Goal: Task Accomplishment & Management: Complete application form

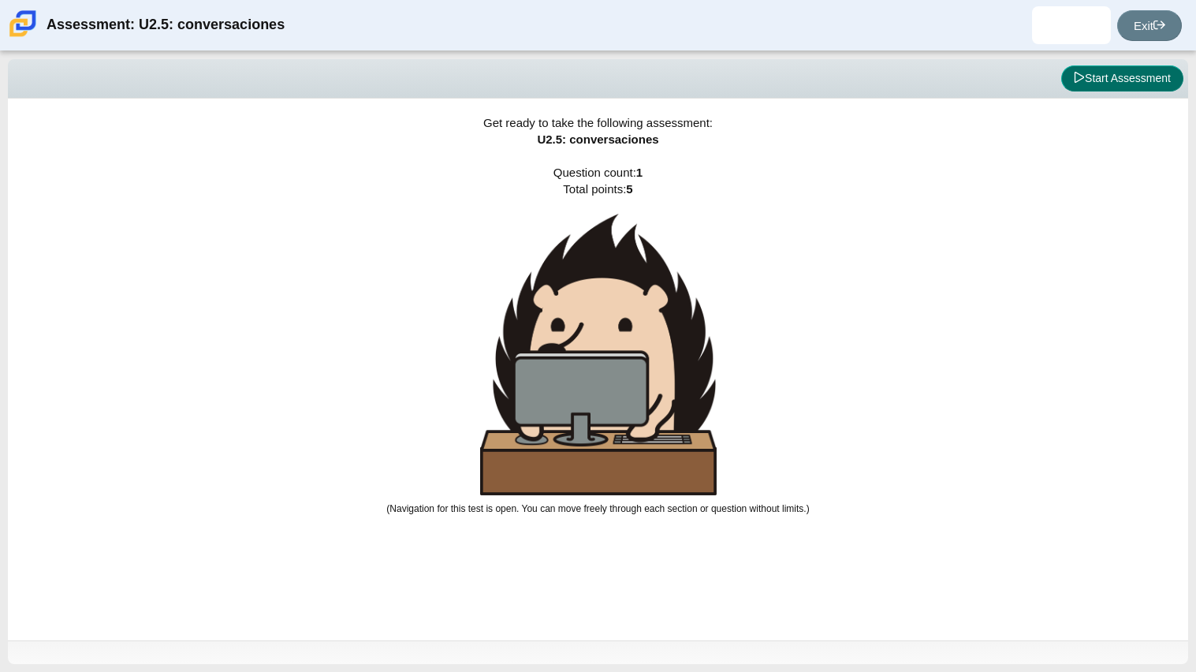
click at [1116, 80] on button "Start Assessment" at bounding box center [1122, 78] width 122 height 27
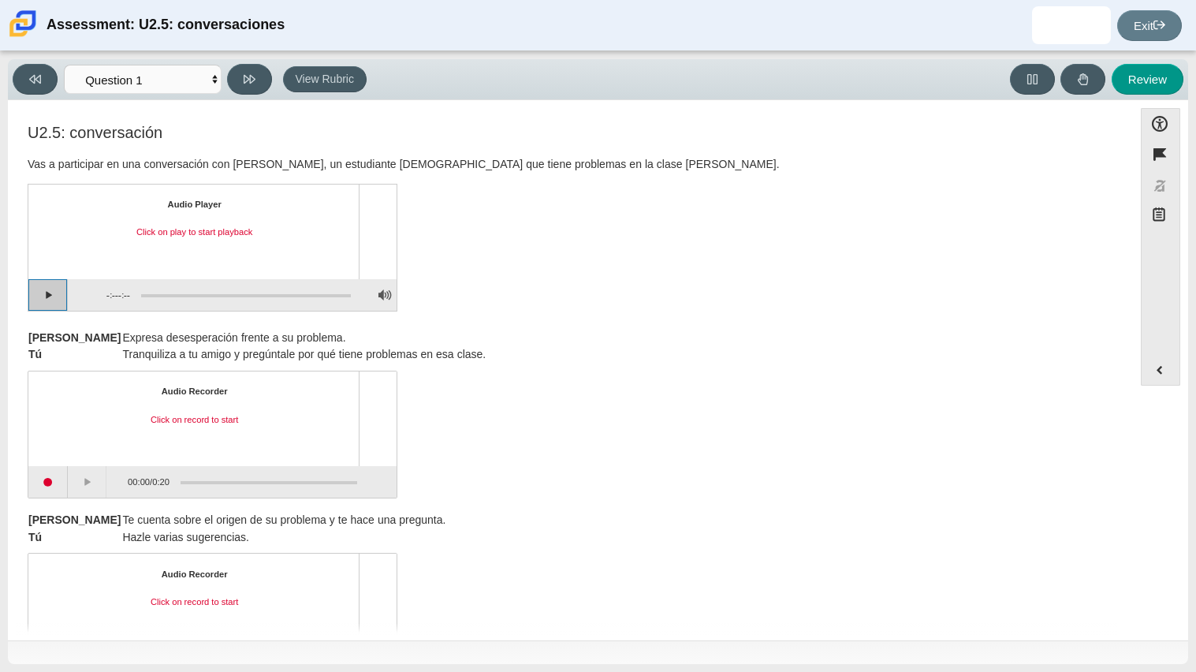
click at [43, 288] on button "Play" at bounding box center [47, 295] width 39 height 32
click at [61, 285] on button "Pause playback" at bounding box center [47, 295] width 39 height 32
click at [40, 477] on button "Start recording" at bounding box center [47, 482] width 39 height 32
click at [37, 466] on button "Stop recording" at bounding box center [47, 482] width 39 height 32
click at [78, 481] on button "Play" at bounding box center [87, 482] width 39 height 32
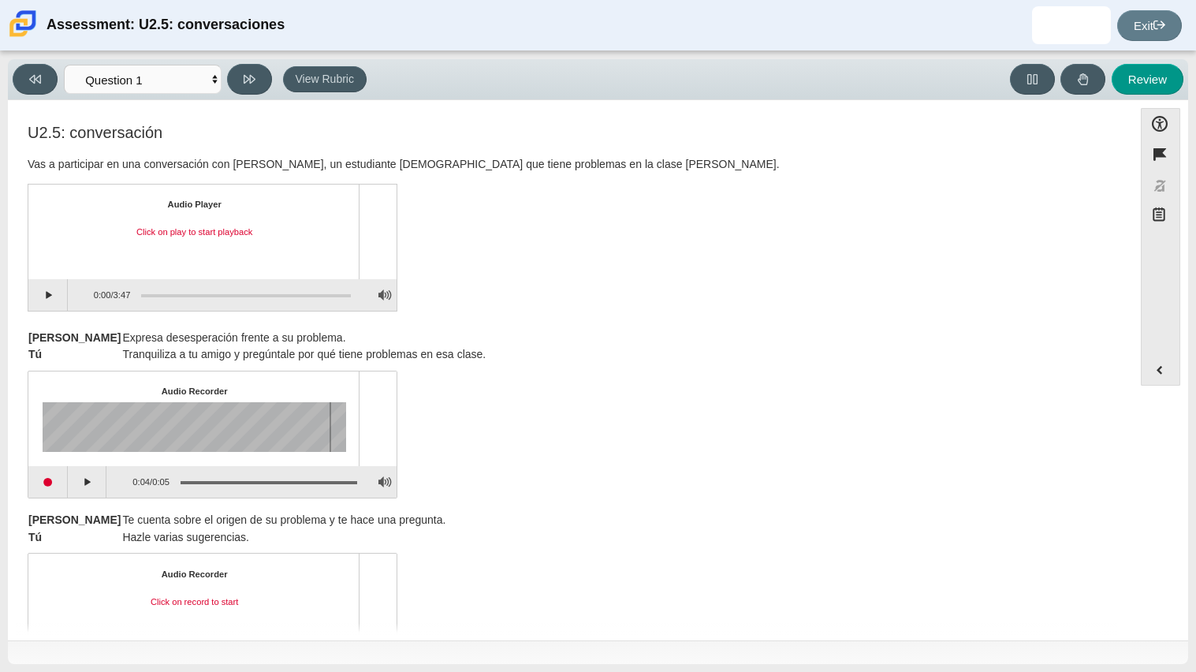
click at [186, 481] on div "Assessment items" at bounding box center [268, 482] width 177 height 3
click at [80, 479] on button "Play" at bounding box center [87, 482] width 39 height 32
click at [80, 479] on button "Pause playback" at bounding box center [87, 482] width 39 height 32
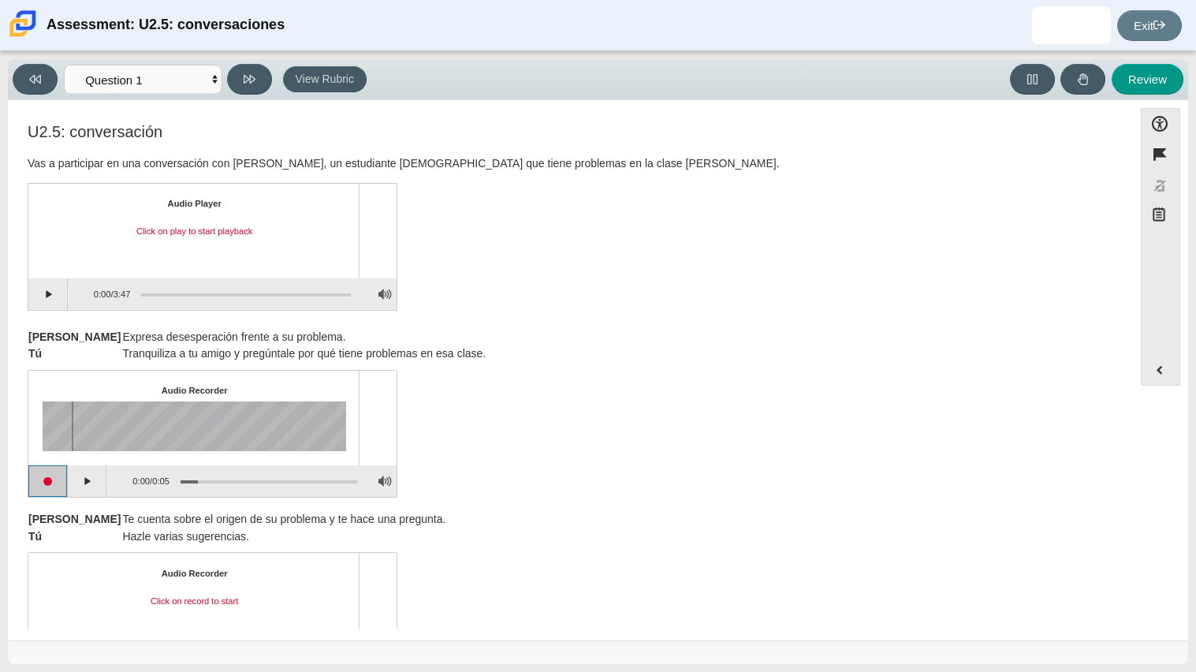
click at [50, 482] on button "Start recording" at bounding box center [47, 481] width 39 height 32
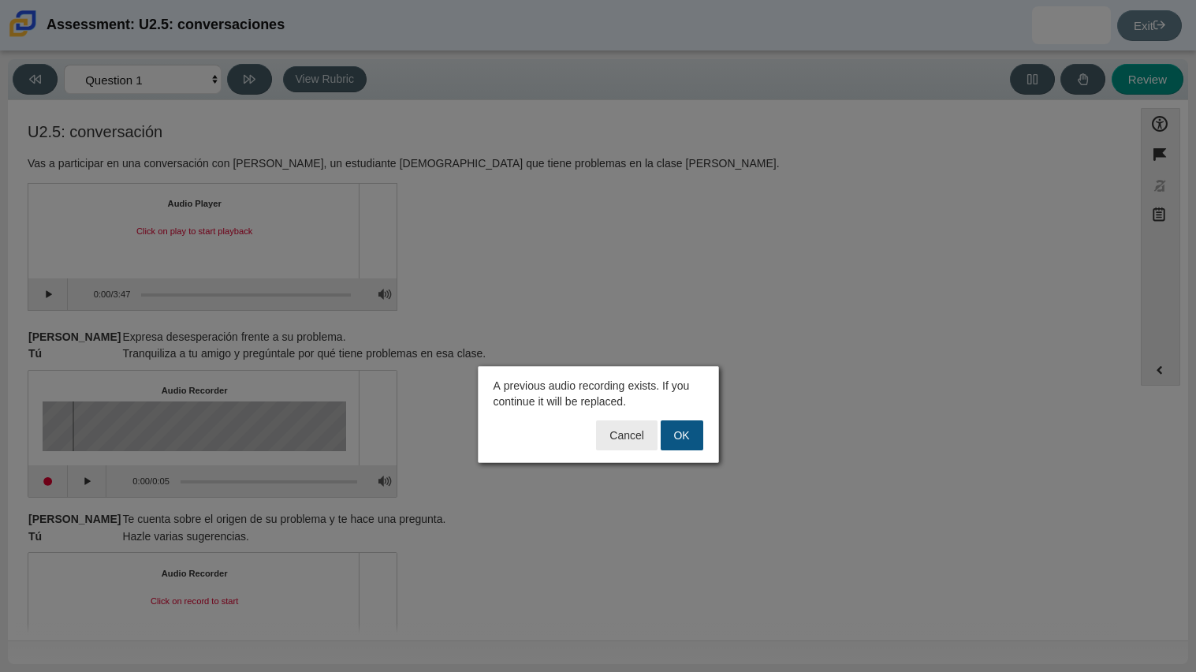
click at [680, 432] on button "OK" at bounding box center [681, 435] width 43 height 30
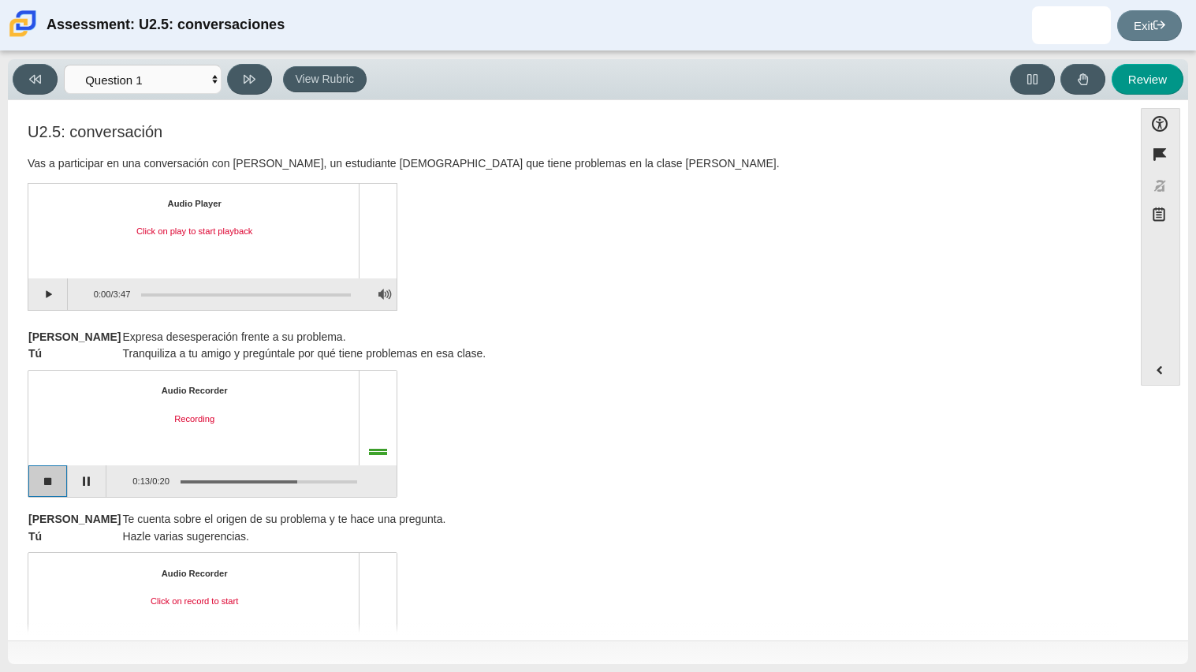
click at [58, 474] on button "Stop recording" at bounding box center [47, 481] width 39 height 32
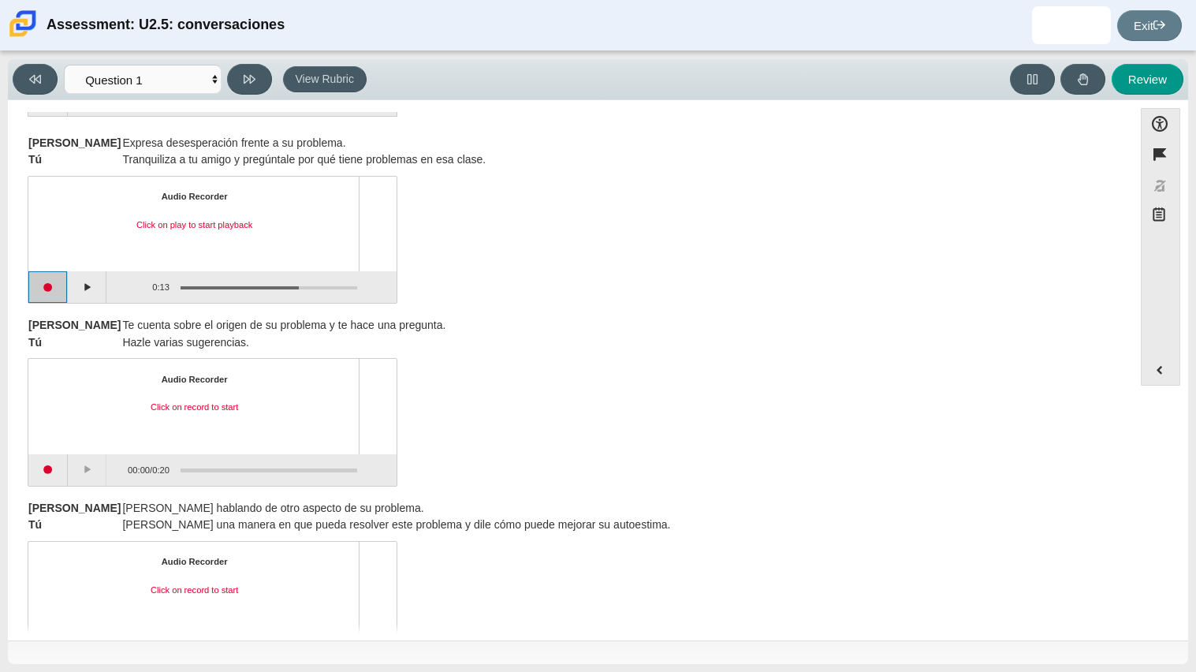
scroll to position [225, 0]
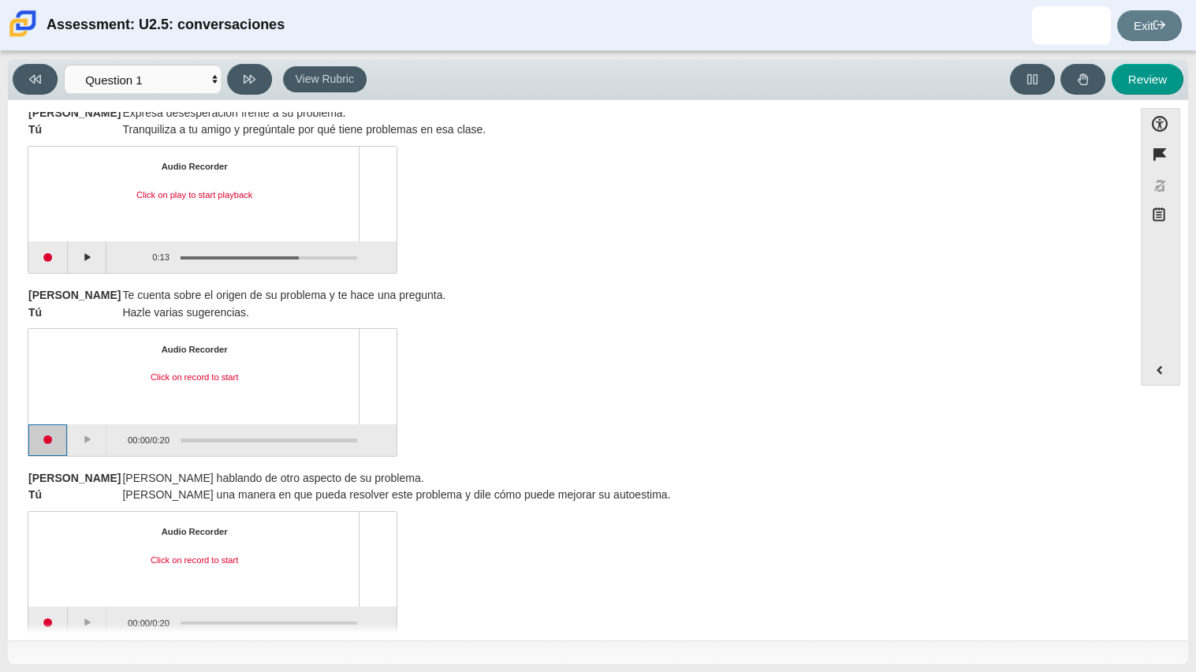
click at [50, 441] on button "Start recording" at bounding box center [47, 440] width 39 height 32
click at [44, 435] on button "Stop recording" at bounding box center [47, 440] width 39 height 32
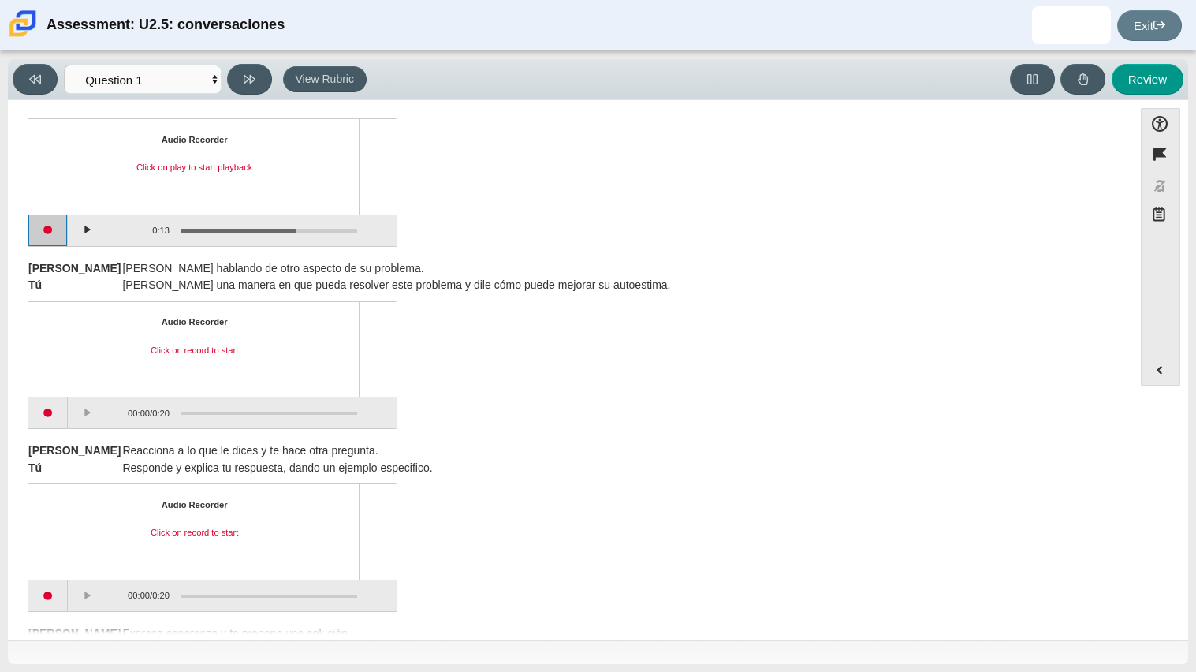
scroll to position [440, 0]
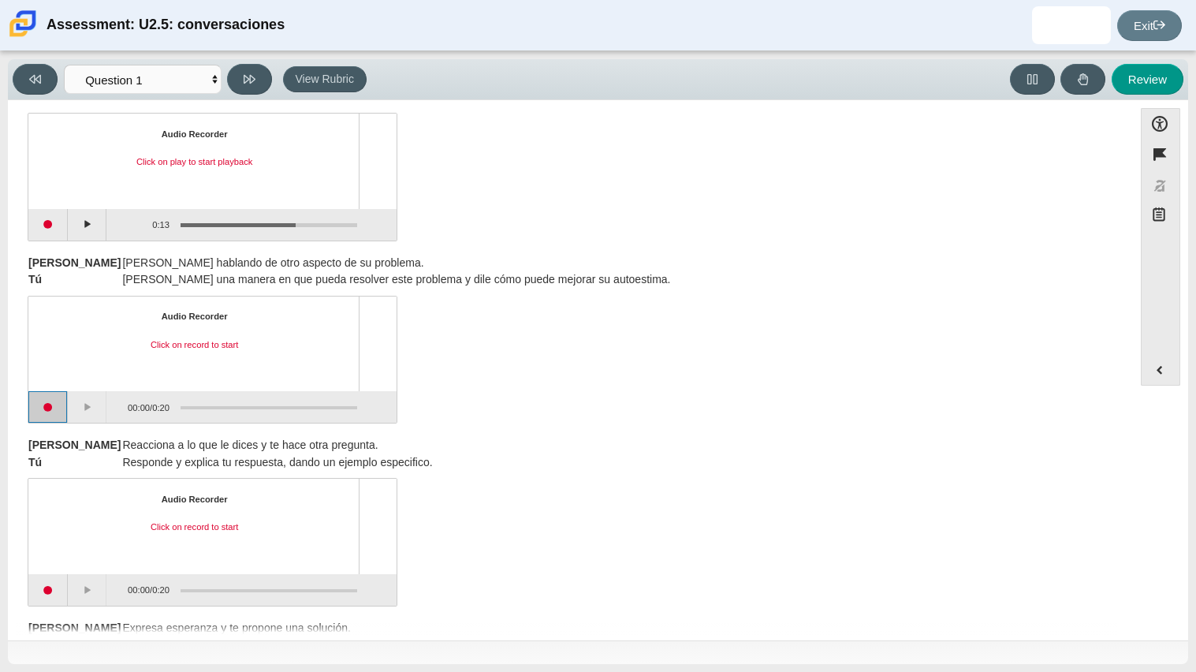
click at [39, 405] on button "Start recording" at bounding box center [47, 407] width 39 height 32
click at [37, 411] on button "Stop recording" at bounding box center [47, 407] width 39 height 32
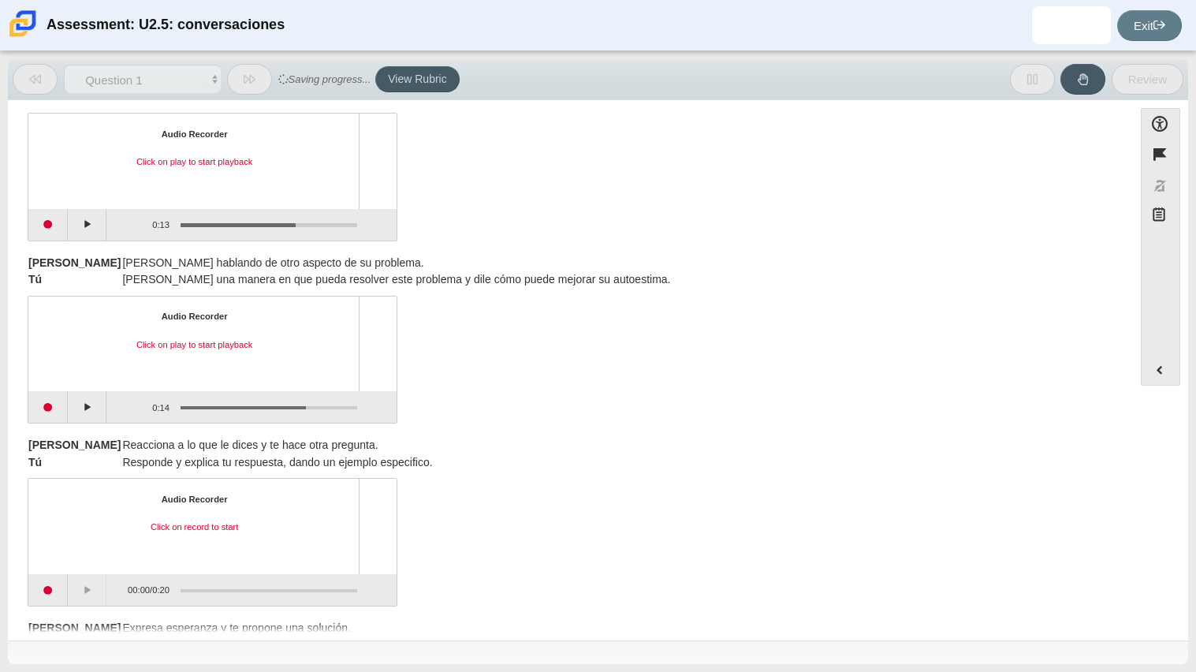
click at [481, 387] on div "Audio Recorder Click on play to start playback 0:14 / 0:14" at bounding box center [570, 362] width 1085 height 124
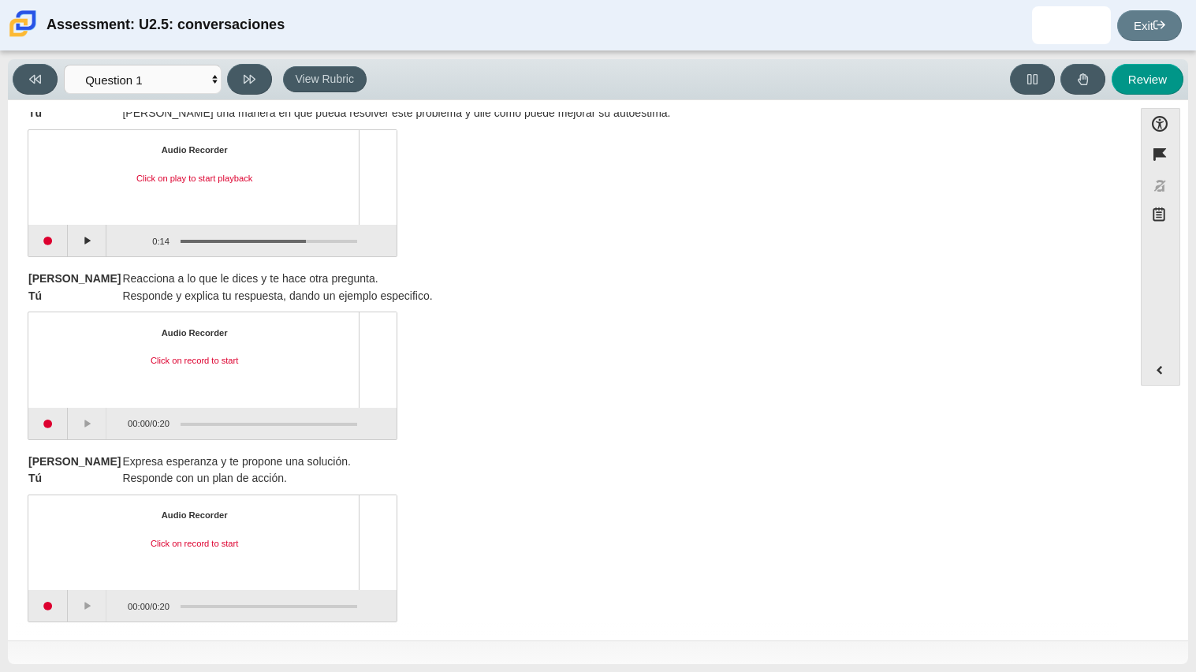
scroll to position [615, 0]
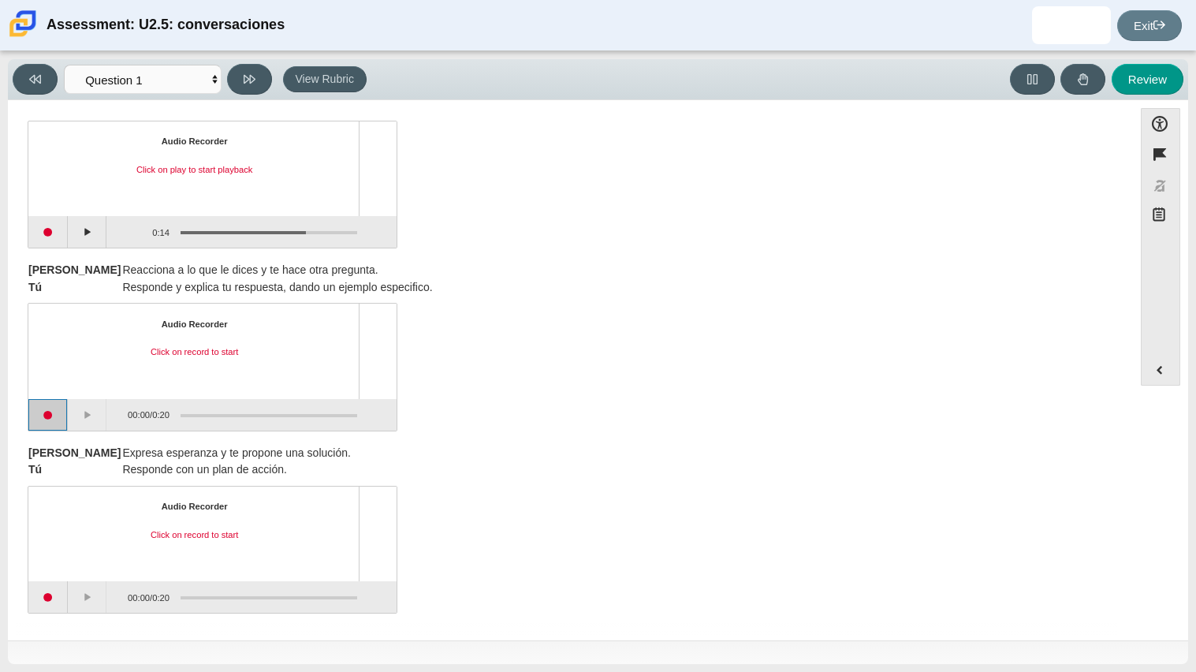
click at [43, 422] on button "Start recording" at bounding box center [47, 415] width 39 height 32
click at [58, 416] on button "Stop recording" at bounding box center [47, 415] width 39 height 32
click at [46, 583] on button "Start recording" at bounding box center [47, 597] width 39 height 32
click at [56, 586] on button "Stop recording" at bounding box center [47, 597] width 39 height 32
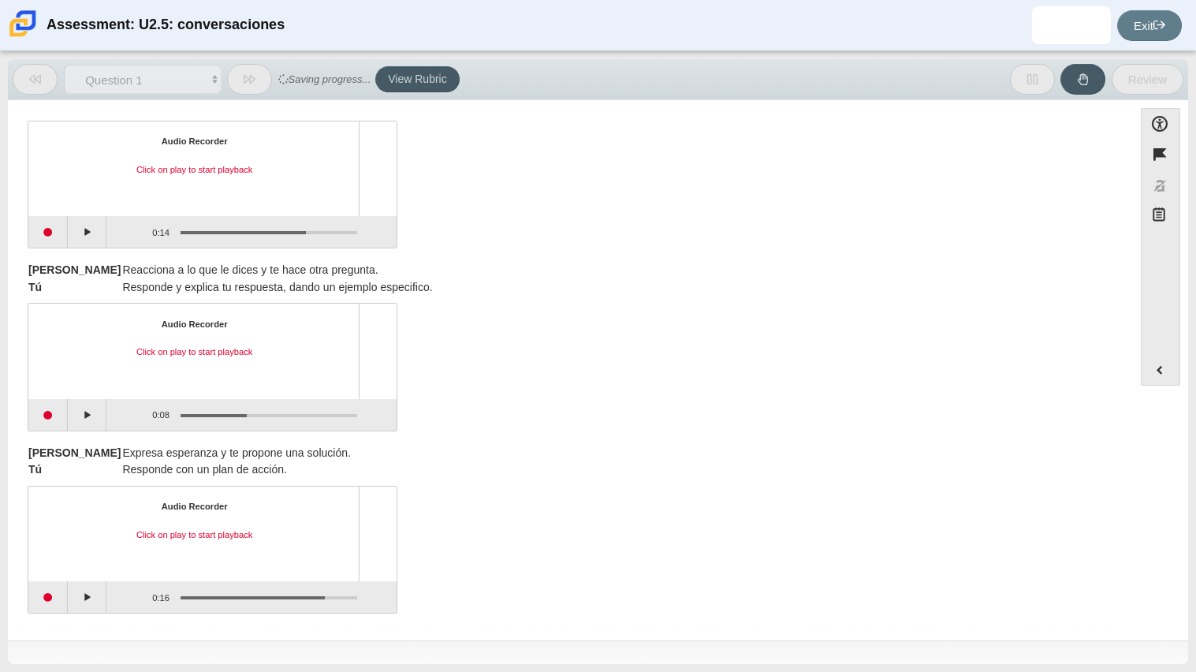
click at [570, 466] on div "[PERSON_NAME] Expresa esperanza y te propone una solución. Tú Responde con un p…" at bounding box center [570, 462] width 1085 height 34
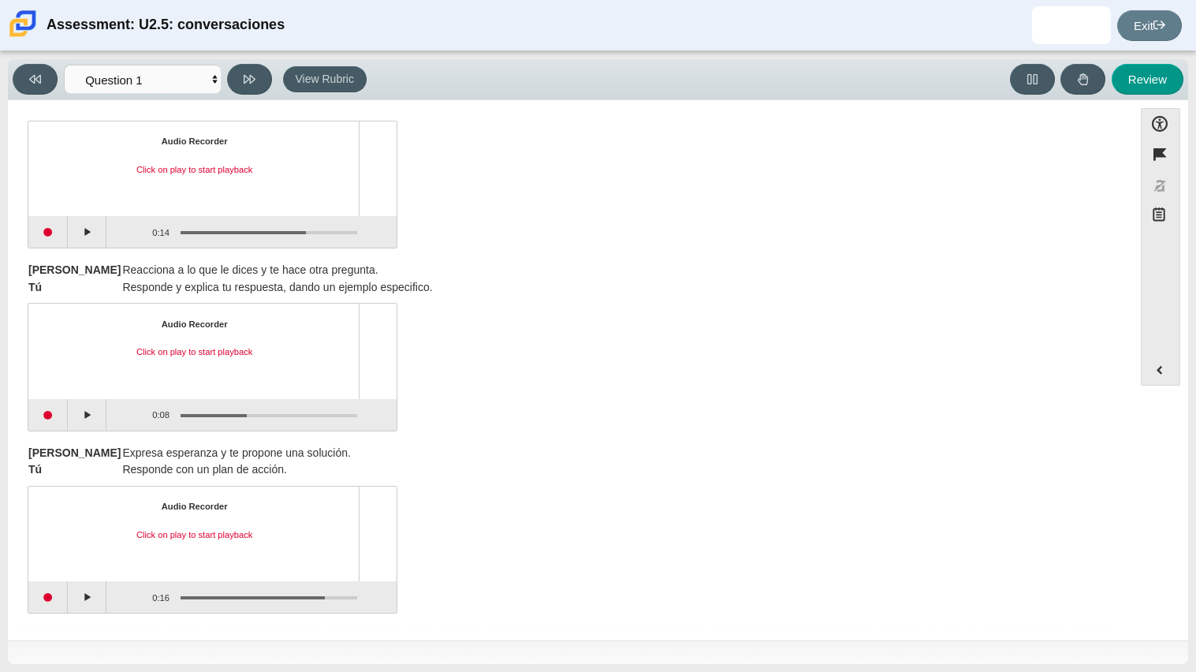
scroll to position [0, 0]
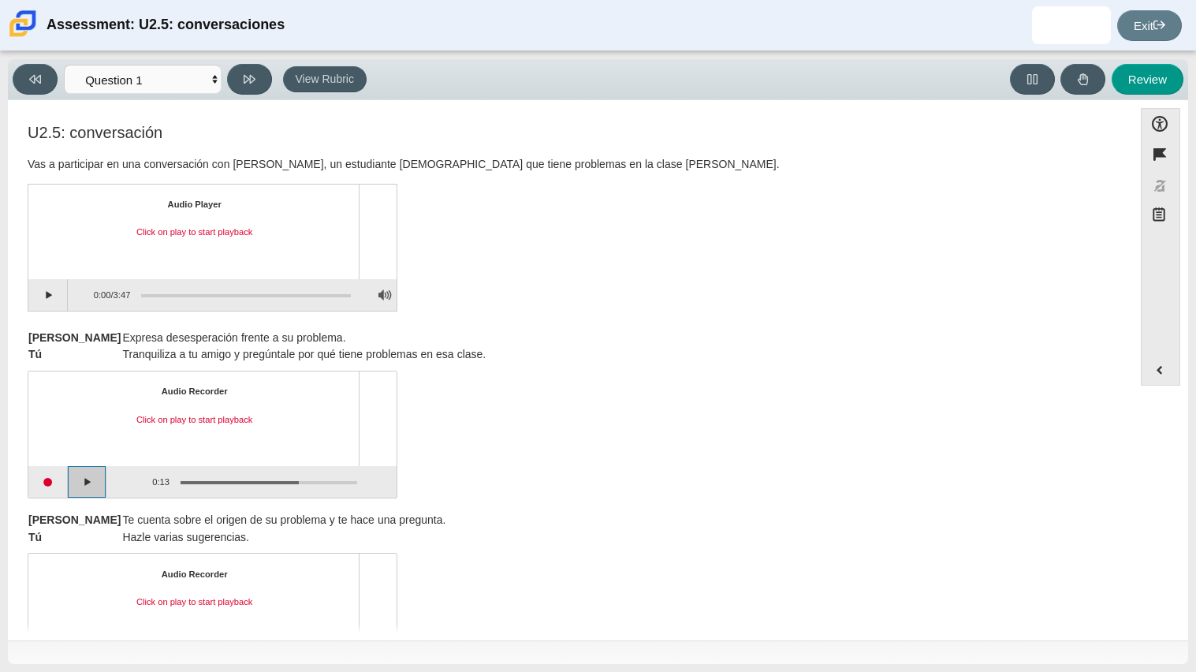
click at [88, 491] on button "Play" at bounding box center [87, 482] width 39 height 32
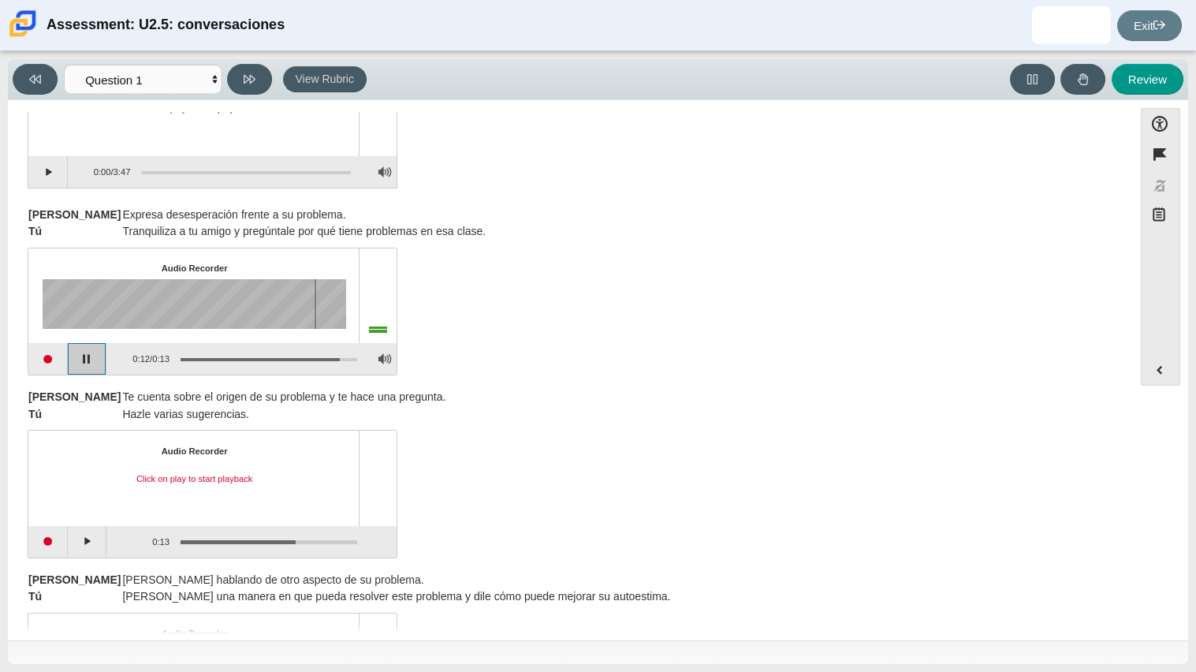
scroll to position [176, 0]
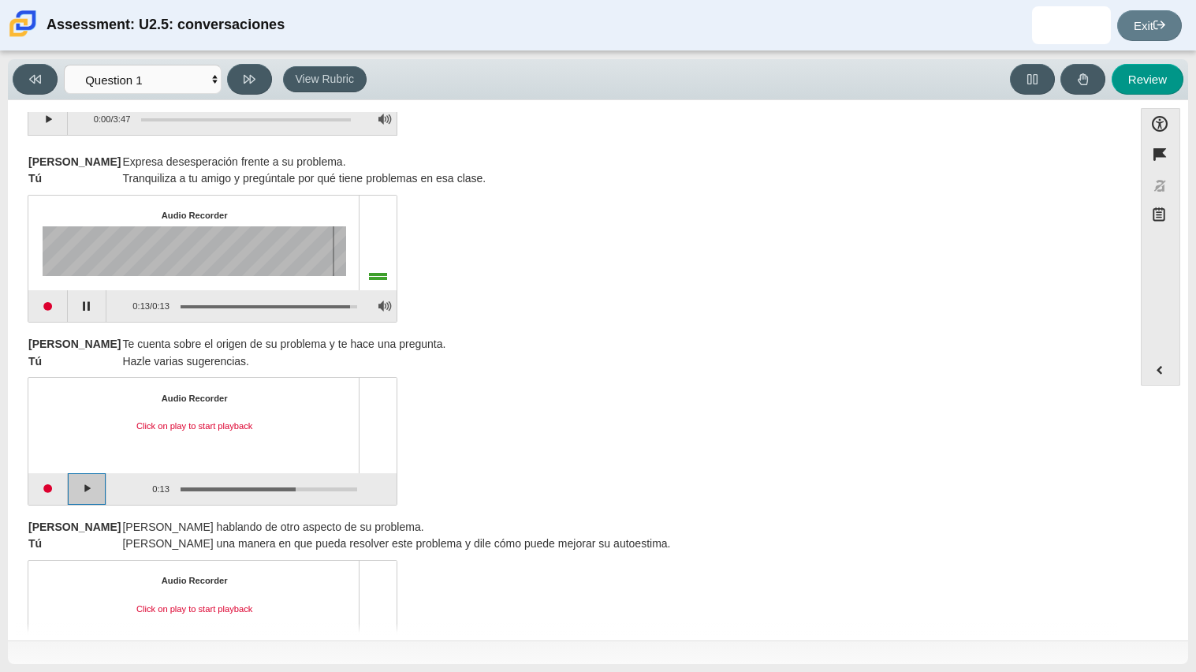
click at [91, 490] on button "Play" at bounding box center [87, 489] width 39 height 32
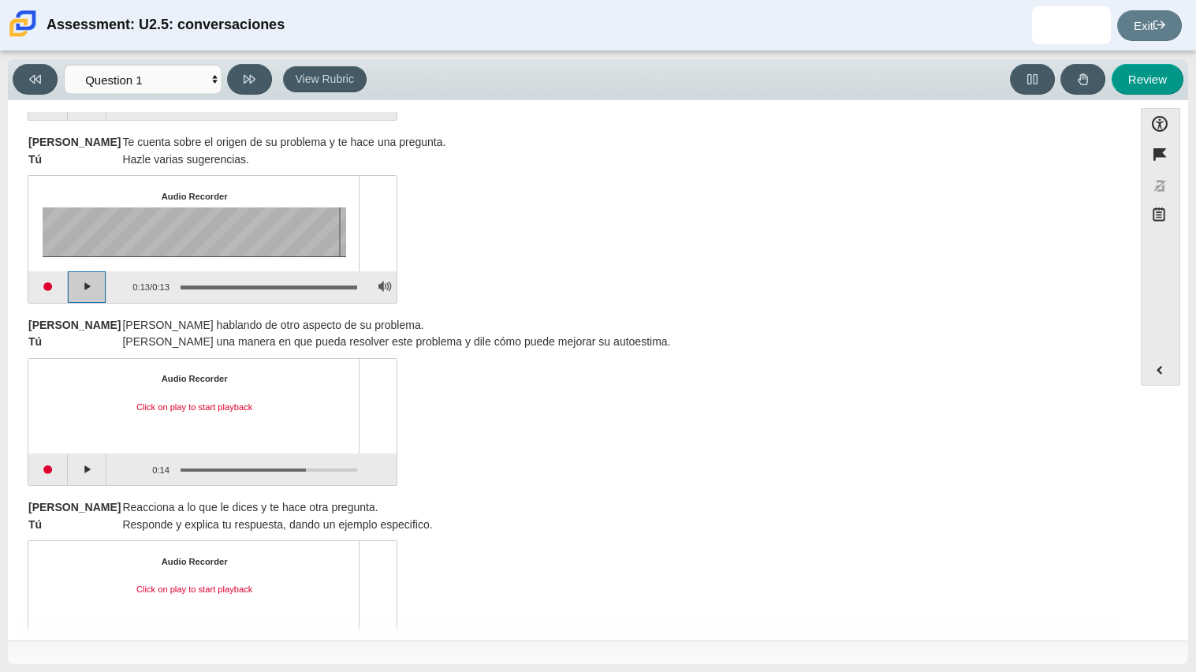
scroll to position [422, 0]
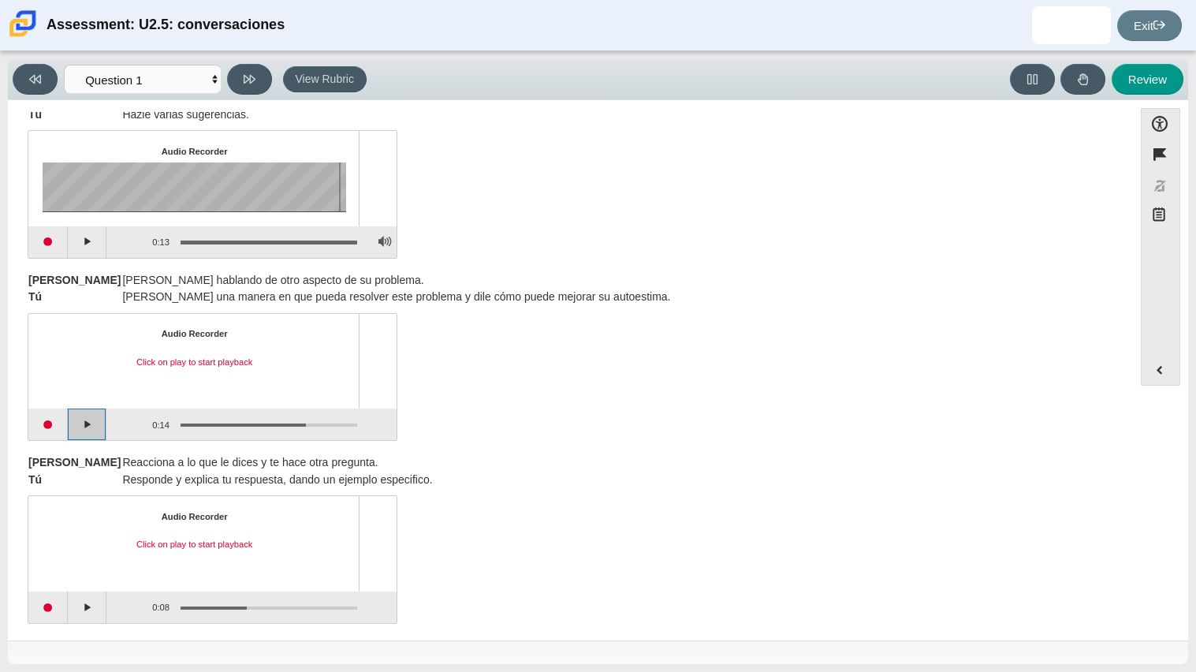
click at [101, 418] on button "Play" at bounding box center [87, 424] width 39 height 32
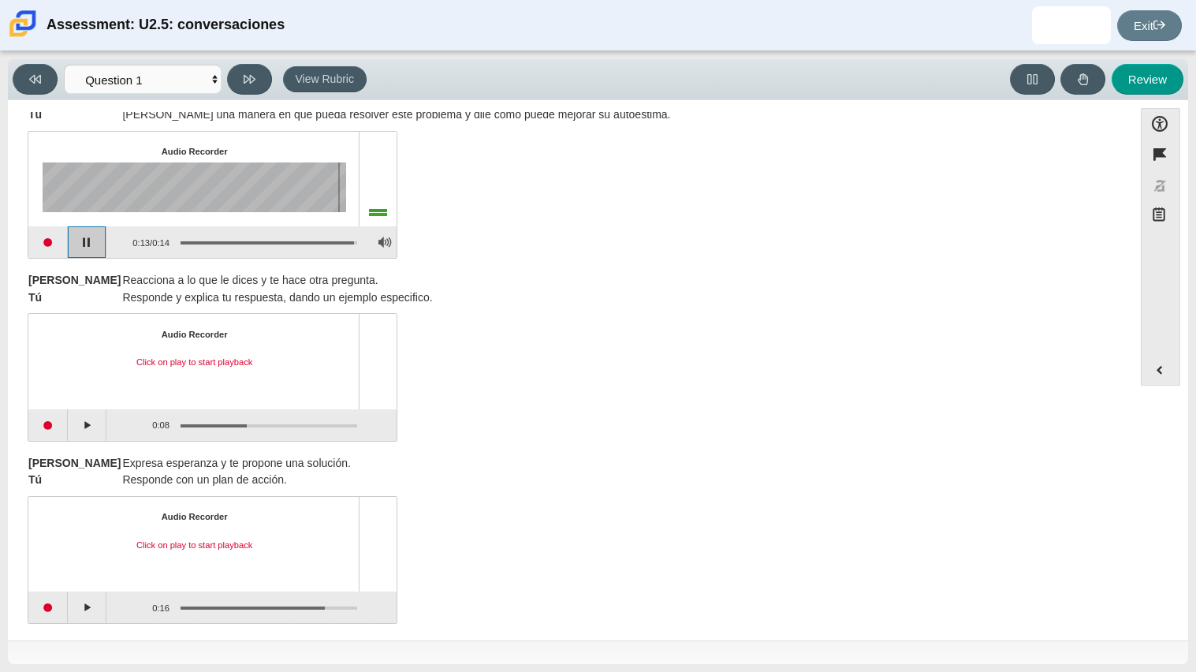
scroll to position [615, 0]
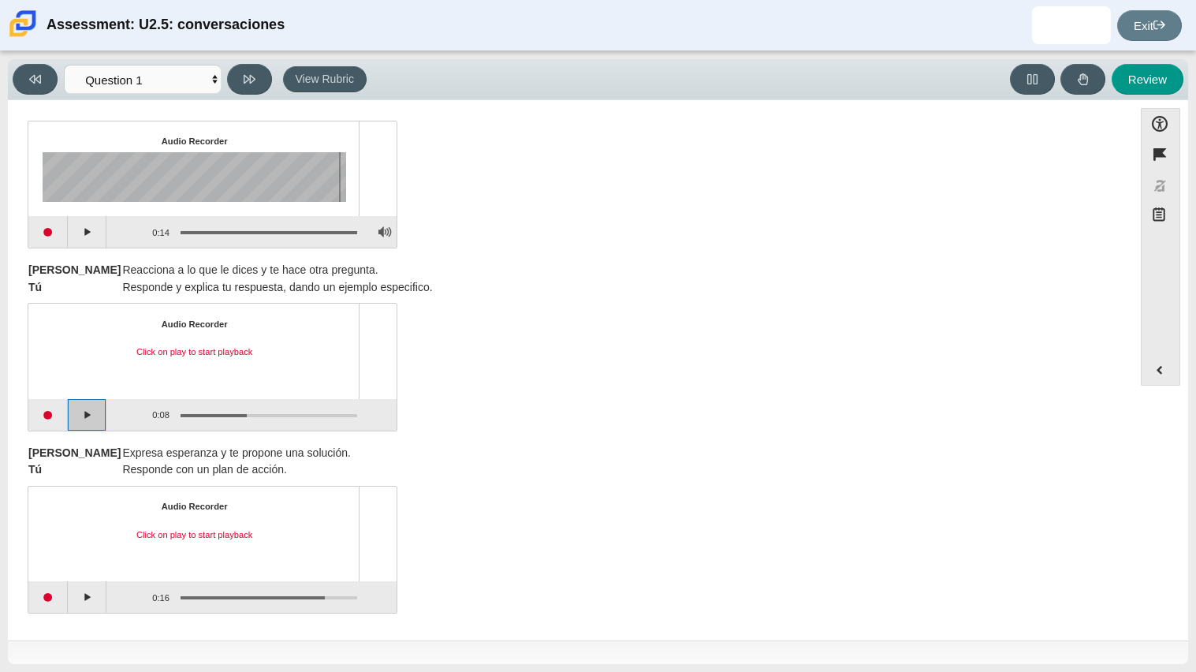
click at [93, 410] on button "Play" at bounding box center [87, 415] width 39 height 32
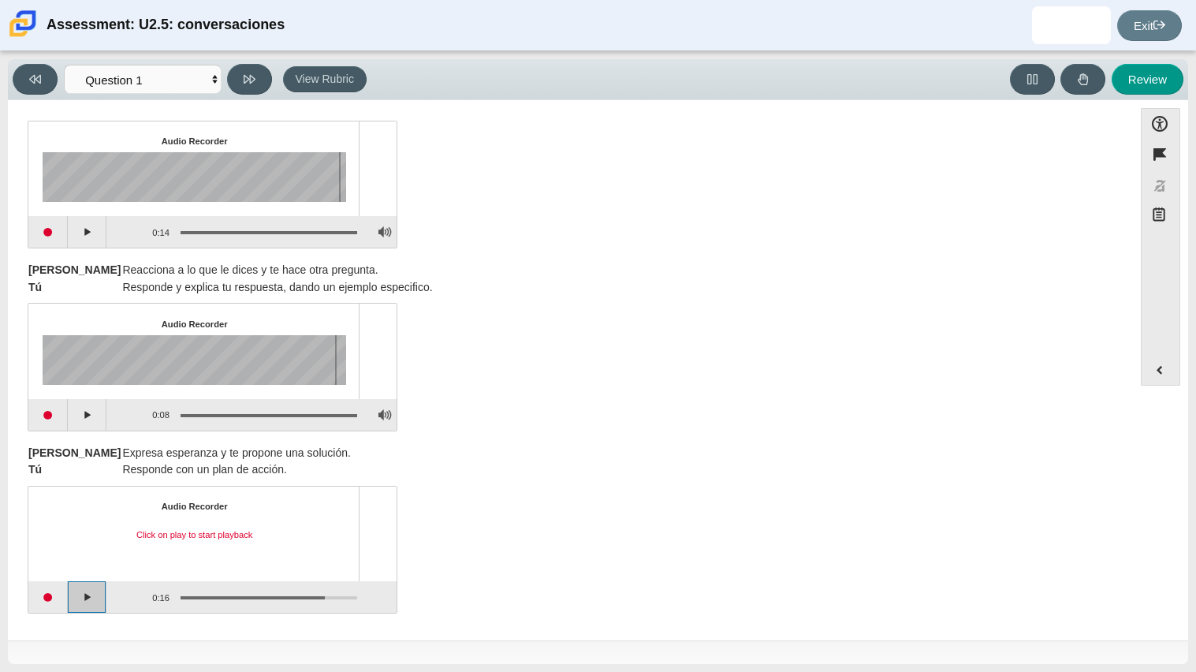
click at [84, 605] on button "Play" at bounding box center [87, 597] width 39 height 32
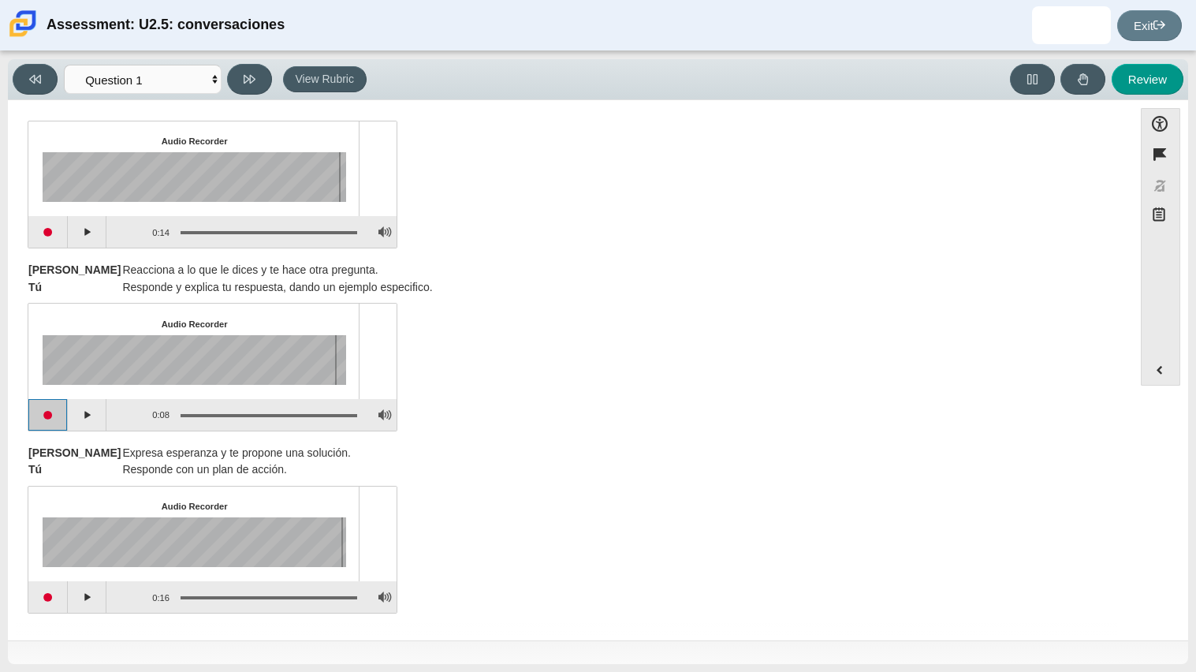
click at [44, 407] on button "Start recording" at bounding box center [47, 415] width 39 height 32
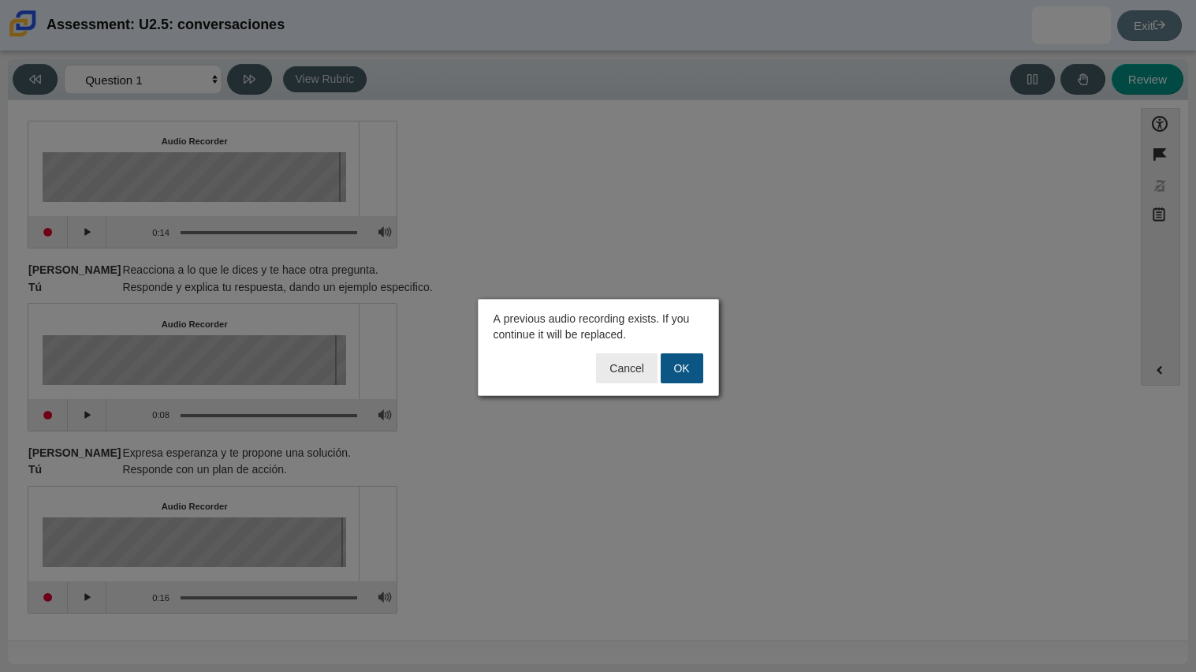
click at [686, 374] on button "OK" at bounding box center [681, 368] width 43 height 30
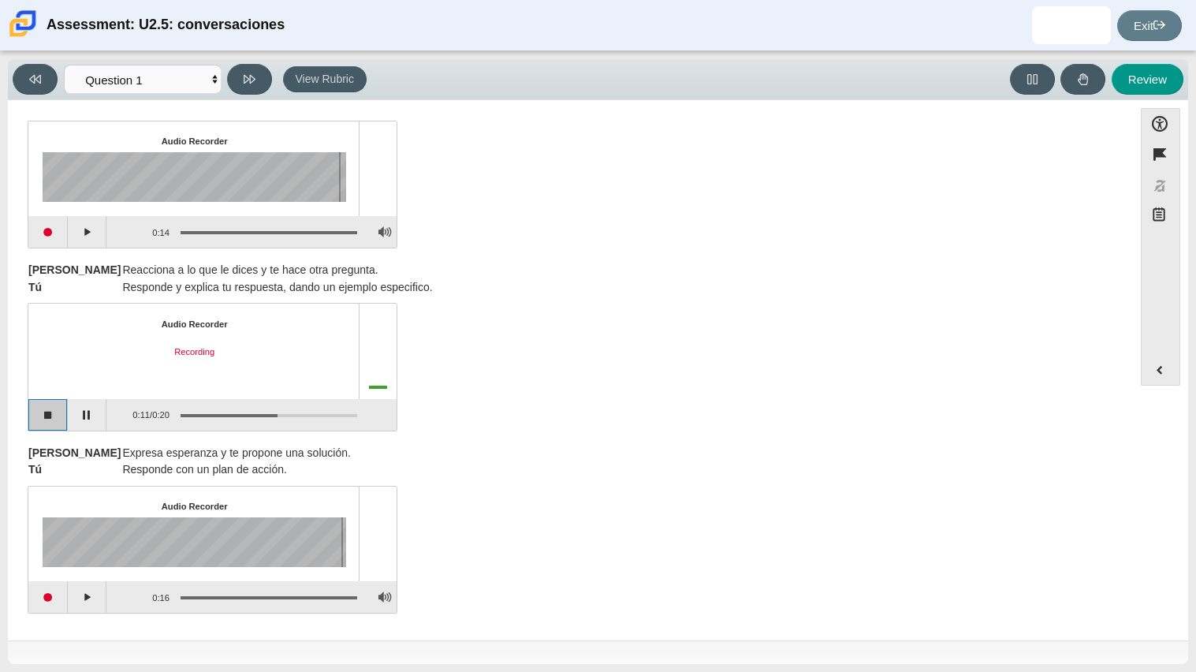
click at [51, 400] on button "Stop recording" at bounding box center [47, 415] width 39 height 32
click at [80, 412] on button "Play" at bounding box center [87, 415] width 39 height 32
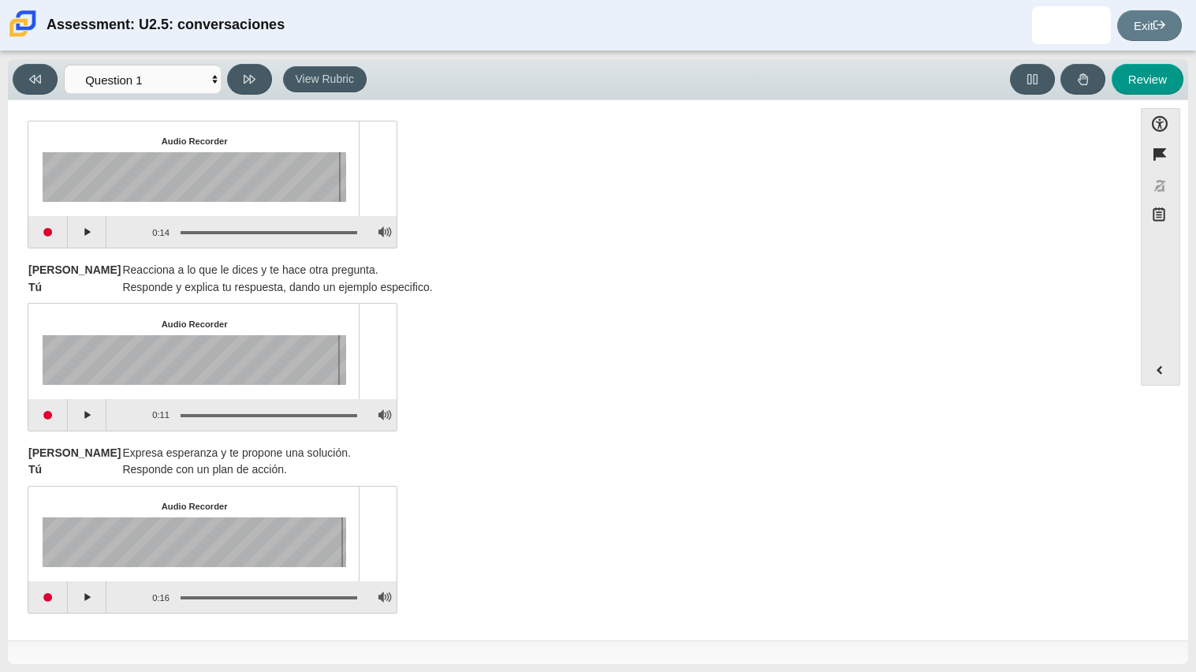
click at [460, 309] on div "Audio Recorder Click on play to start playback 0:11 / 0:11" at bounding box center [570, 369] width 1085 height 124
click at [87, 604] on button "Play" at bounding box center [87, 597] width 39 height 32
click at [95, 598] on button "Pause playback" at bounding box center [87, 597] width 39 height 32
click at [1133, 69] on button "Review" at bounding box center [1147, 79] width 72 height 31
select select "review"
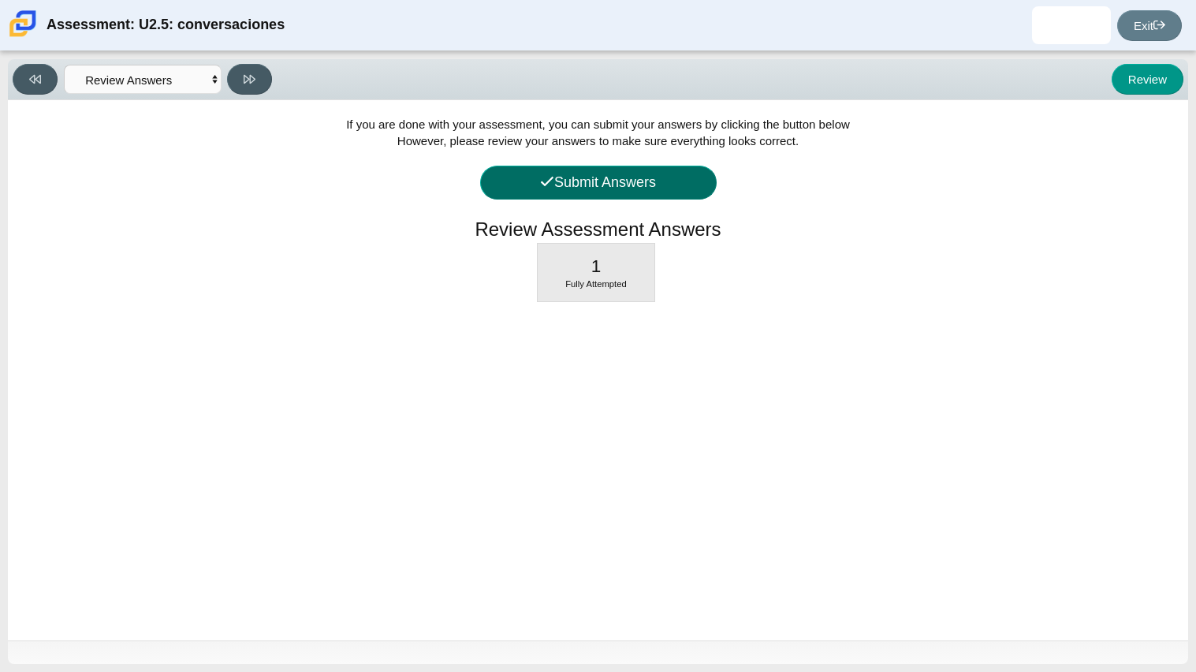
click at [612, 183] on button "Submit Answers" at bounding box center [598, 183] width 236 height 34
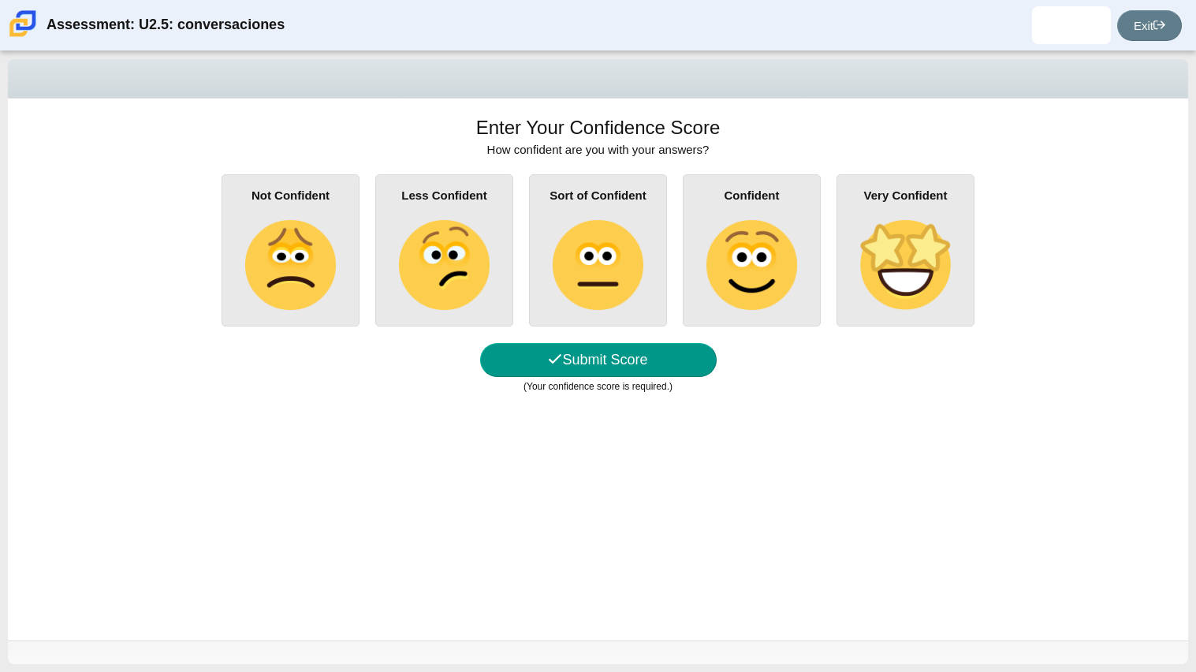
click at [603, 230] on img at bounding box center [598, 265] width 90 height 90
click at [0, 0] on input "Sort of Confident" at bounding box center [0, 0] width 0 height 0
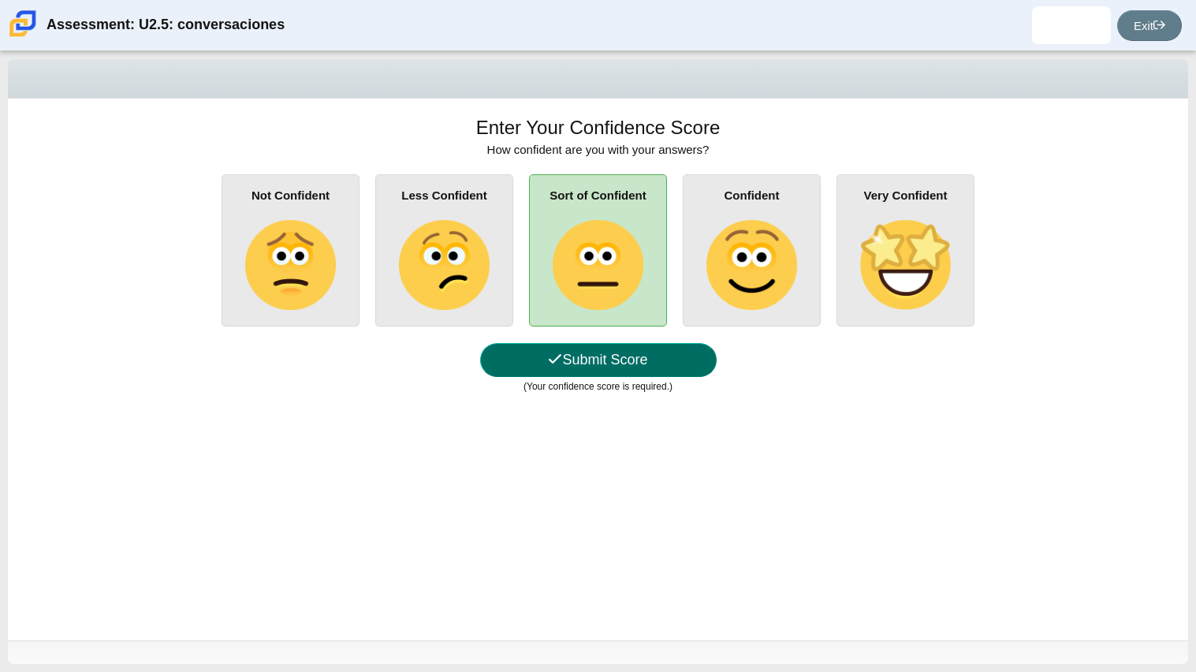
click at [545, 370] on button "Submit Score" at bounding box center [598, 360] width 236 height 34
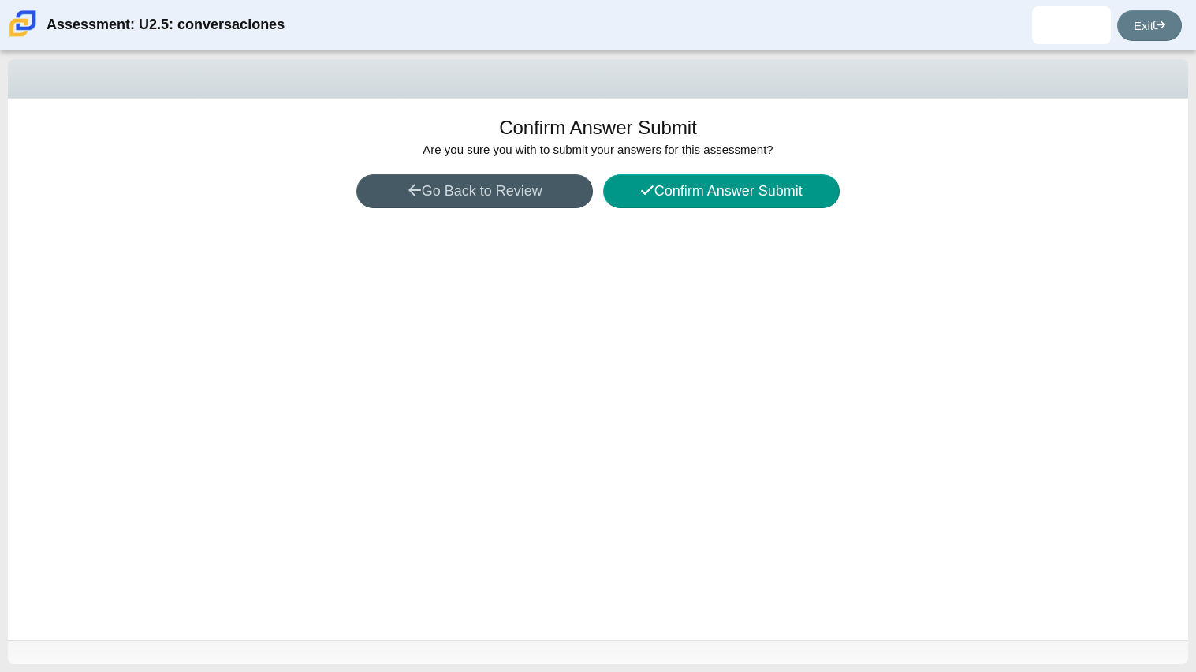
click at [692, 214] on div "Confirm Answer Submit Are you sure you with to submit your answers for this ass…" at bounding box center [598, 369] width 1180 height 541
click at [692, 197] on button "Confirm Answer Submit" at bounding box center [721, 191] width 236 height 34
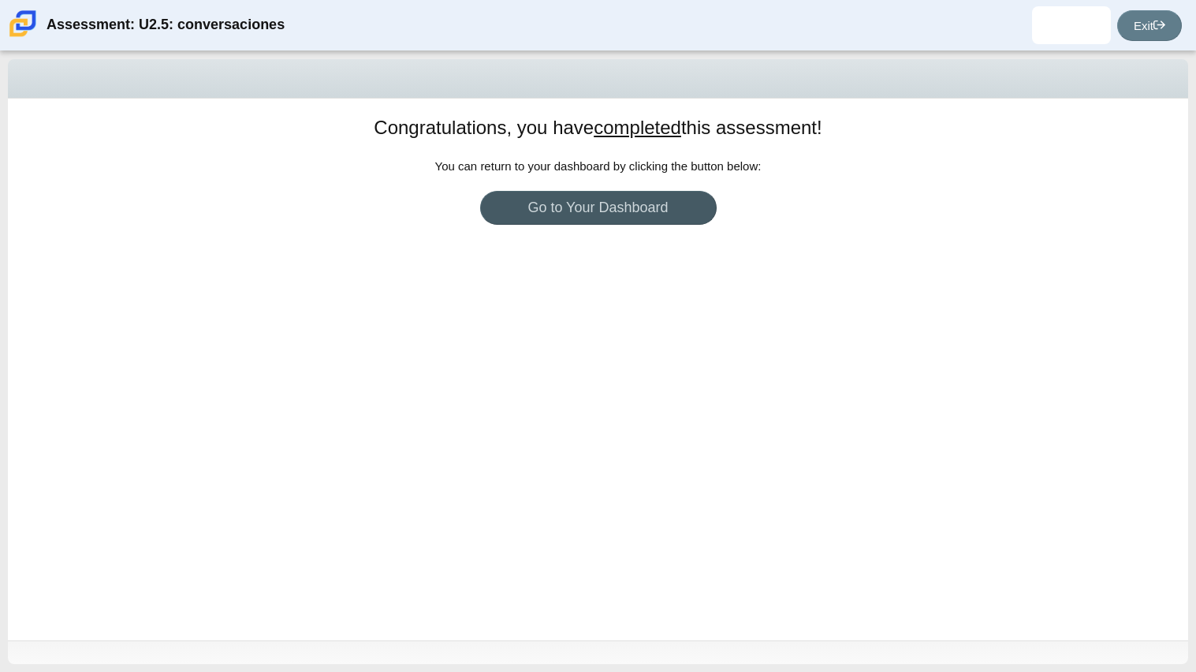
click at [604, 361] on div "Congratulations, you have completed this assessment! You can return to your das…" at bounding box center [598, 369] width 1180 height 541
